Goal: Task Accomplishment & Management: Manage account settings

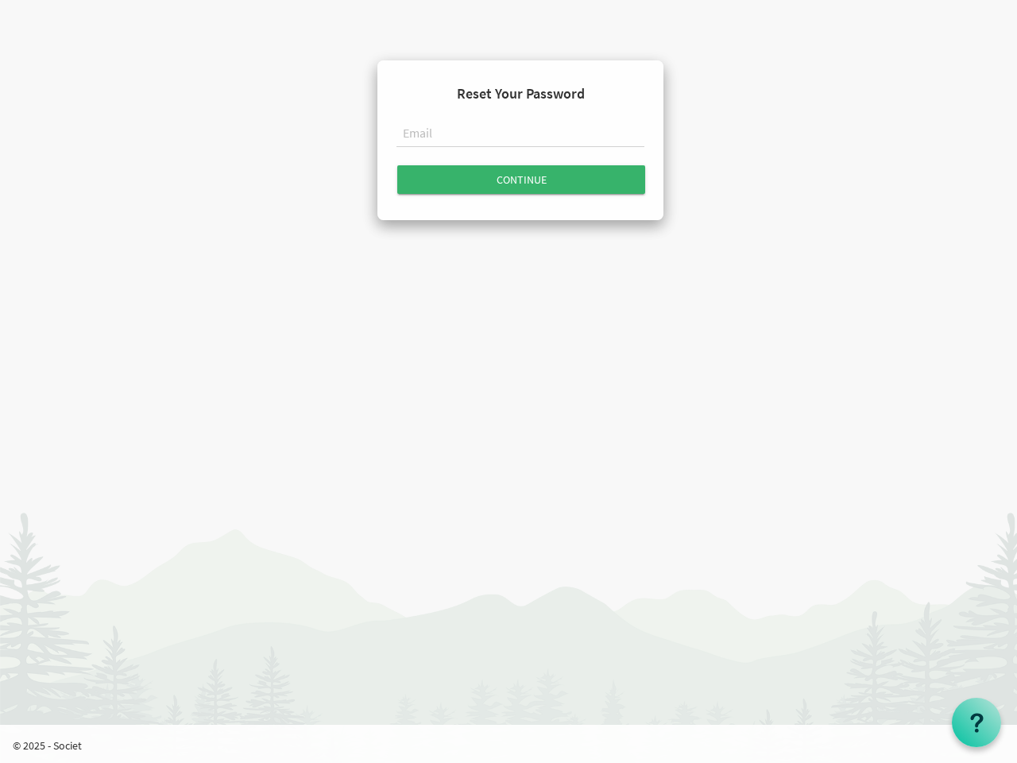
click at [520, 137] on input "text" at bounding box center [520, 134] width 248 height 27
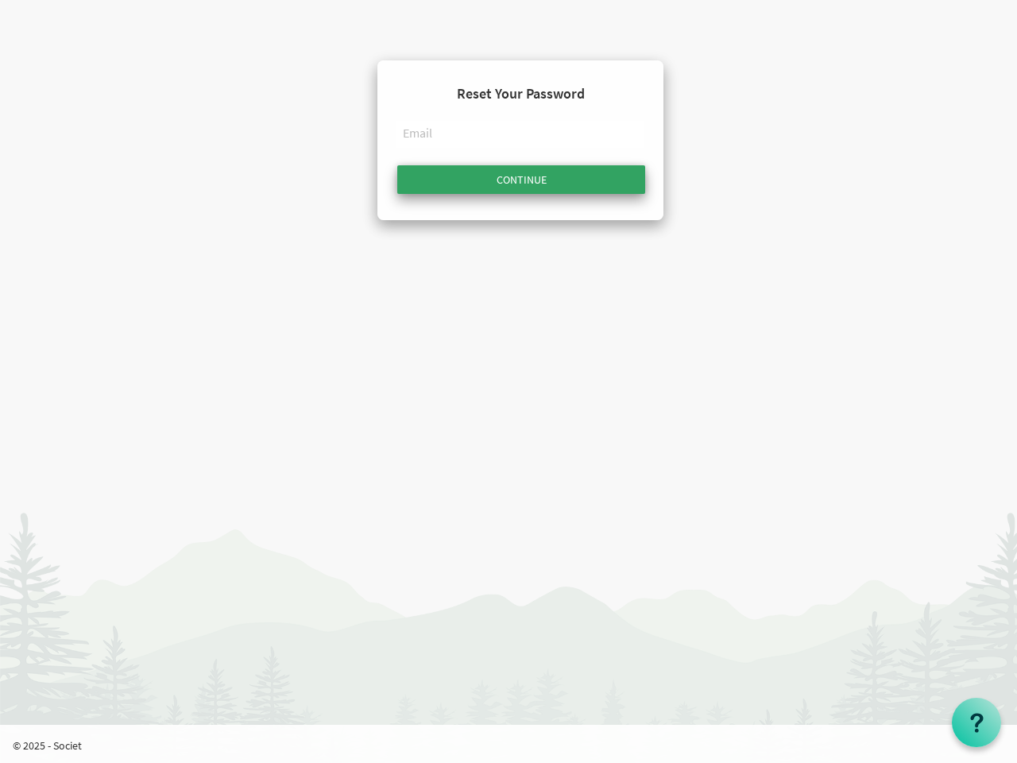
click at [521, 180] on input "Continue" at bounding box center [521, 179] width 248 height 29
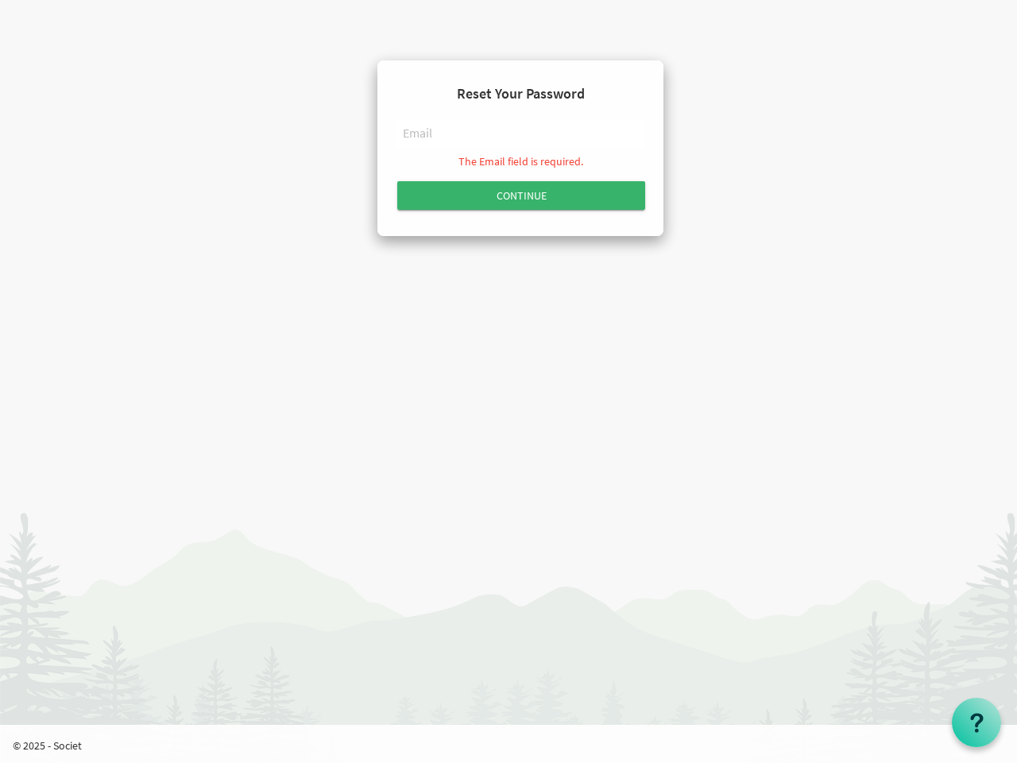
click at [976, 722] on use at bounding box center [976, 721] width 13 height 19
